Goal: Task Accomplishment & Management: Manage account settings

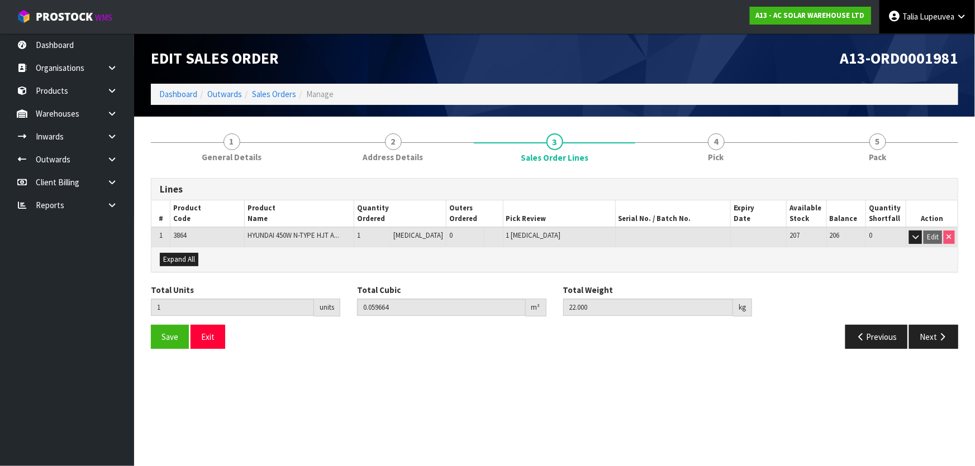
click at [934, 9] on link "[PERSON_NAME]" at bounding box center [927, 17] width 96 height 34
click at [919, 39] on link "Logout" at bounding box center [930, 44] width 88 height 15
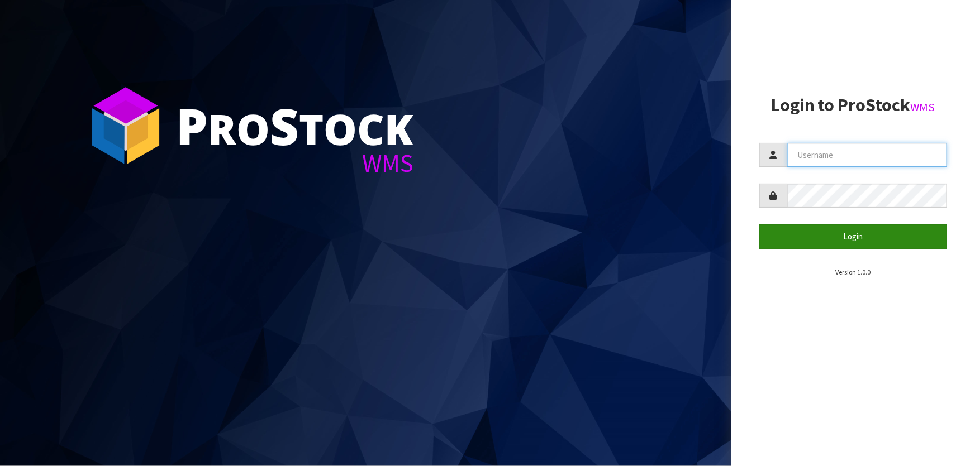
type input "[PERSON_NAME]"
click at [785, 243] on button "Login" at bounding box center [853, 237] width 188 height 24
